Goal: Communication & Community: Answer question/provide support

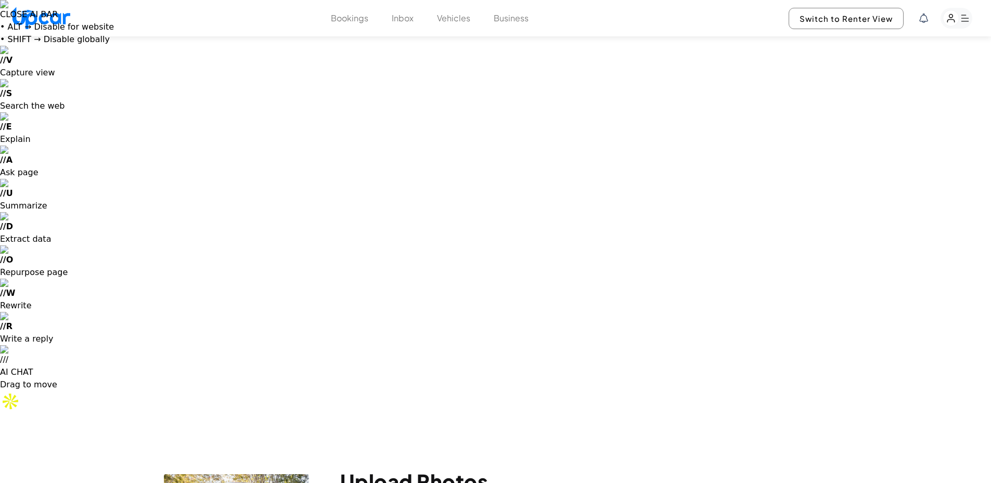
click at [860, 162] on span "It’s not letting me. Can I che..." at bounding box center [896, 161] width 155 height 10
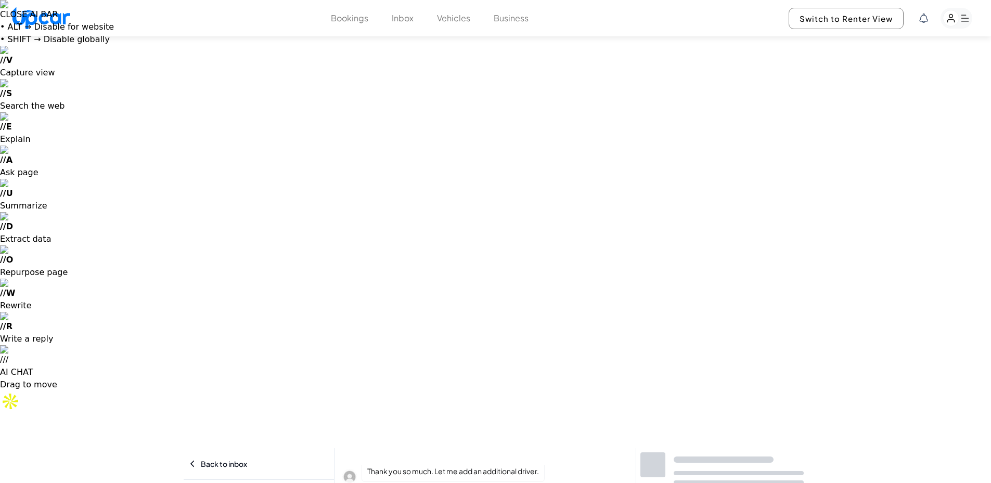
scroll to position [218, 0]
